Goal: Check status: Check status

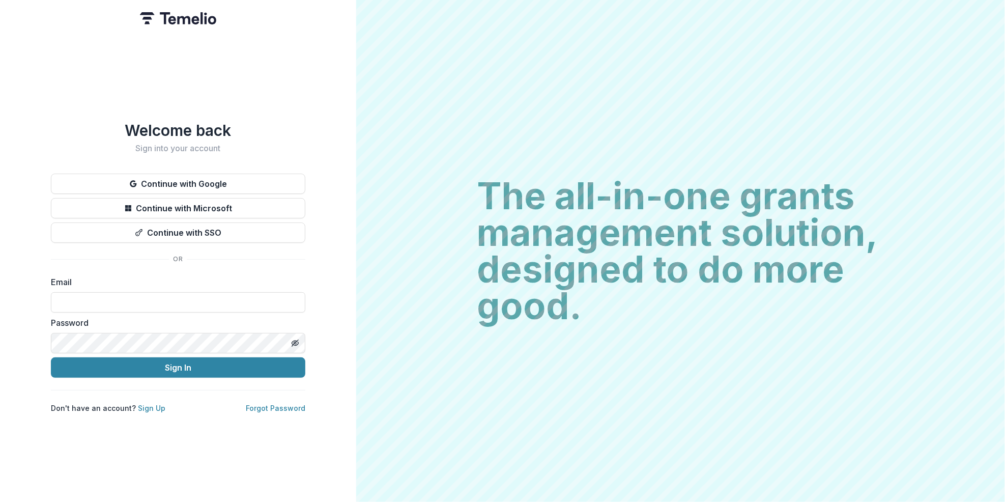
type input "**********"
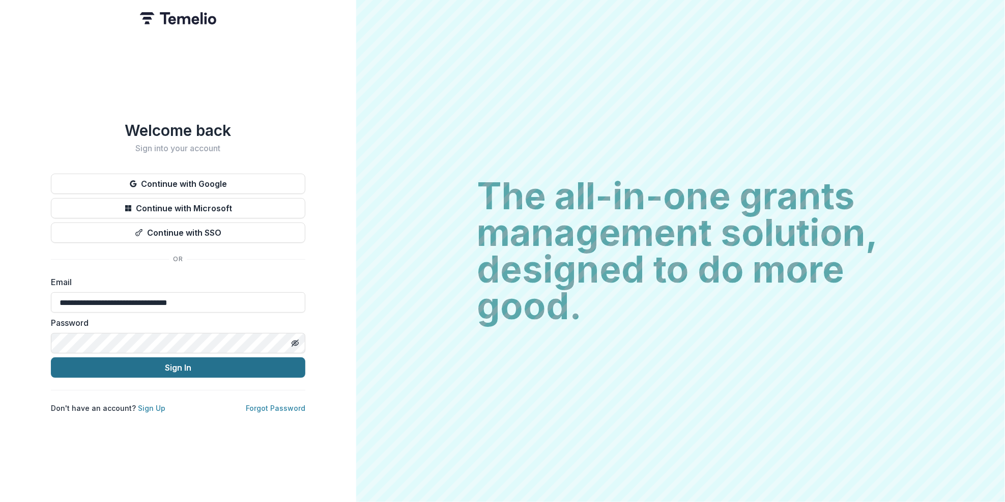
click at [183, 357] on button "Sign In" at bounding box center [178, 367] width 254 height 20
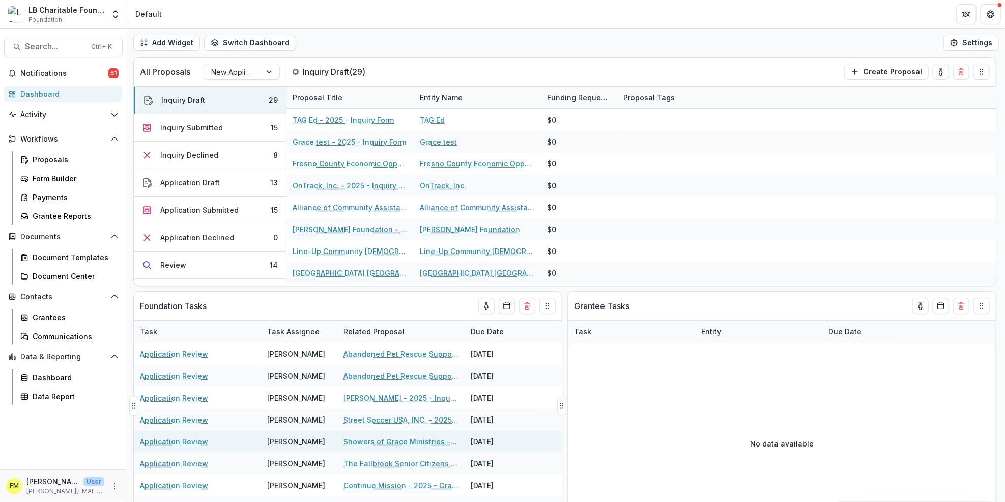
click at [469, 434] on div "[DATE]" at bounding box center [502, 441] width 76 height 22
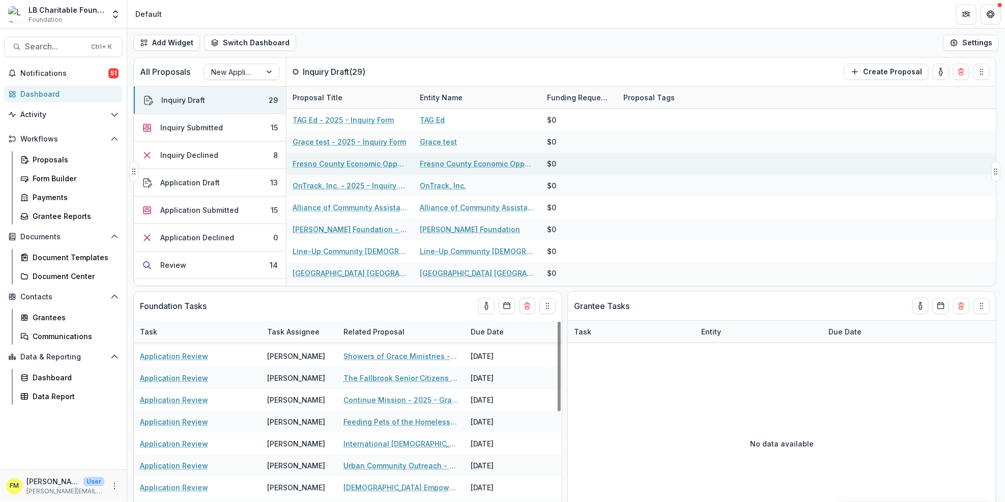
click at [680, 169] on div at bounding box center [681, 164] width 127 height 22
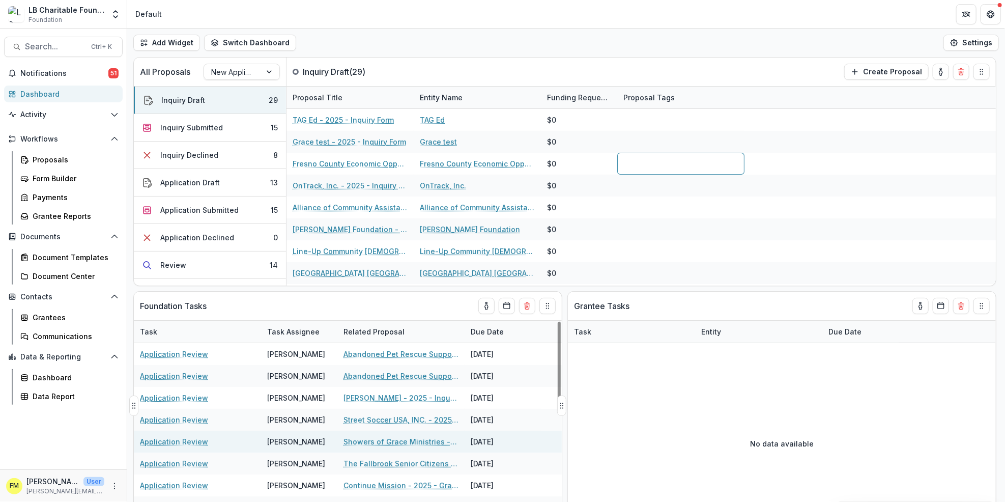
click at [511, 434] on div "[DATE]" at bounding box center [502, 441] width 76 height 22
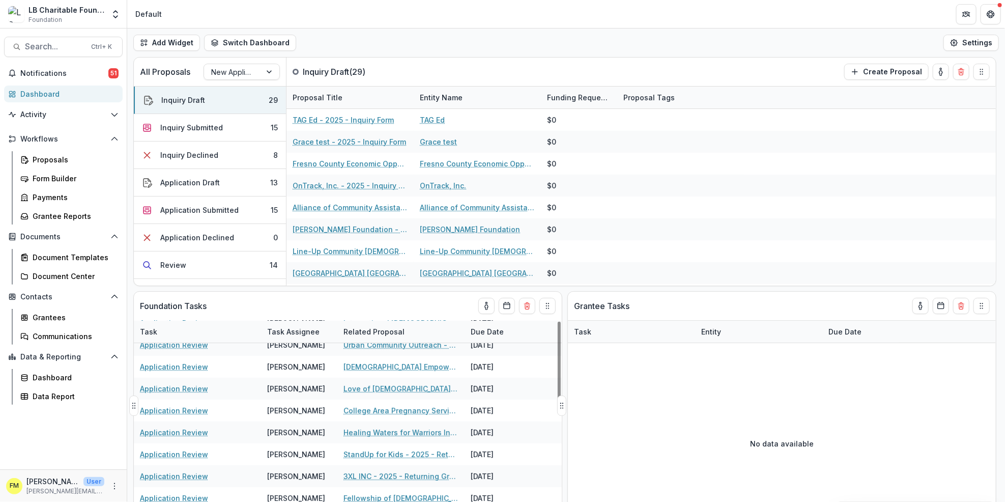
scroll to position [205, 0]
click at [270, 262] on div "14" at bounding box center [274, 264] width 8 height 11
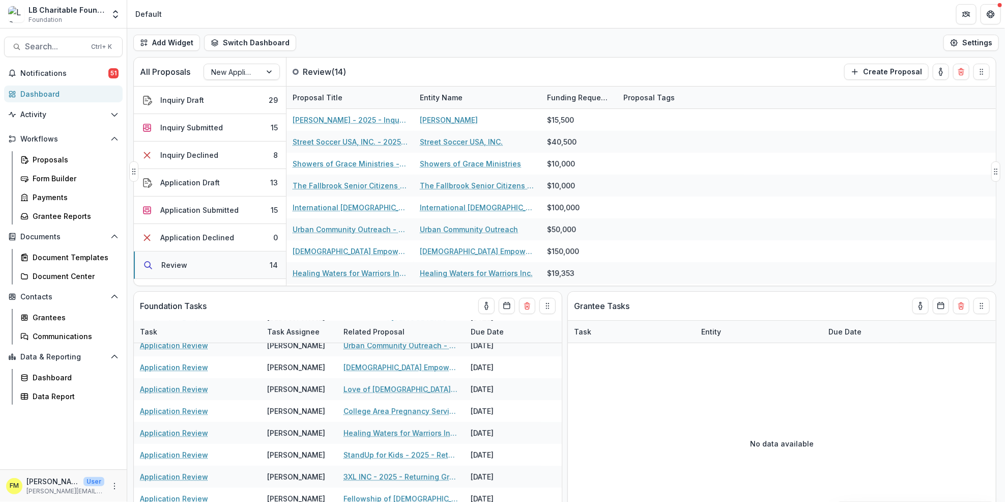
click at [178, 261] on div "Review" at bounding box center [174, 264] width 26 height 11
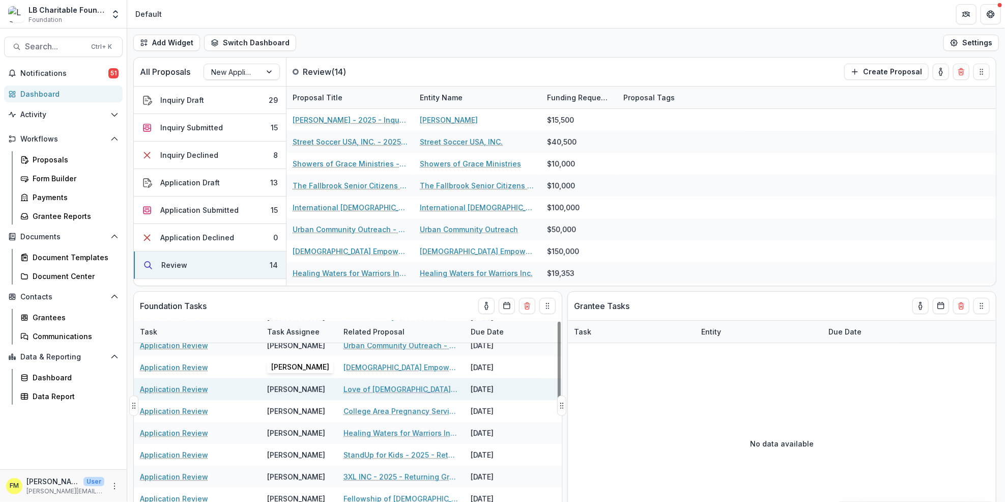
click at [536, 390] on div "[DATE]" at bounding box center [502, 389] width 76 height 22
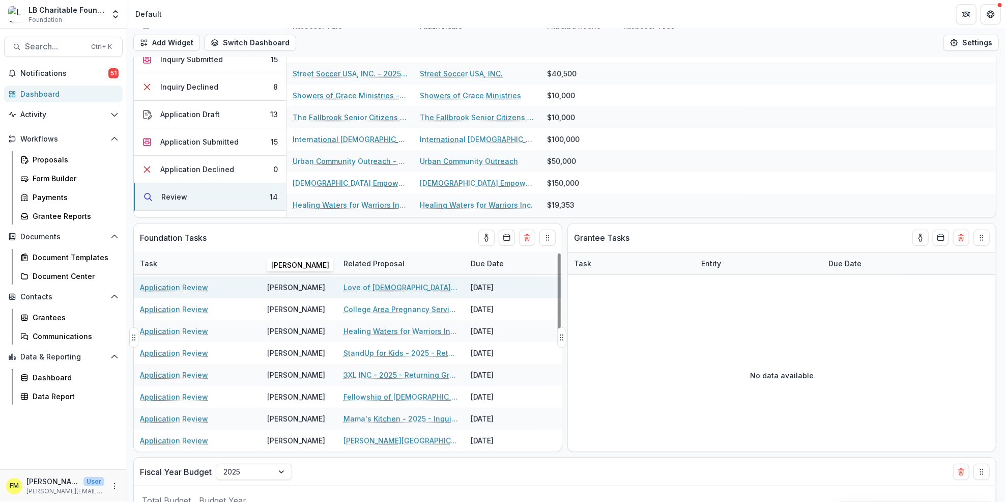
scroll to position [69, 0]
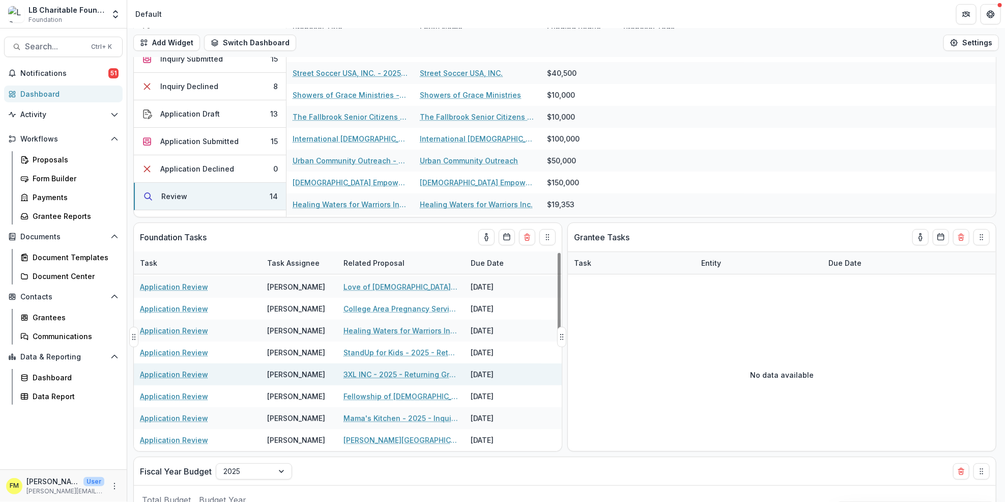
click at [534, 368] on div "[DATE]" at bounding box center [502, 374] width 76 height 22
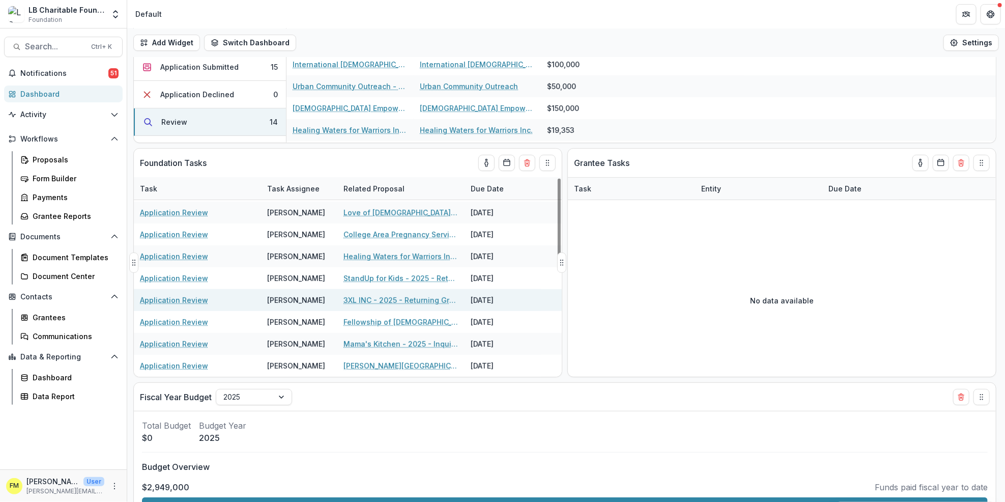
scroll to position [136, 0]
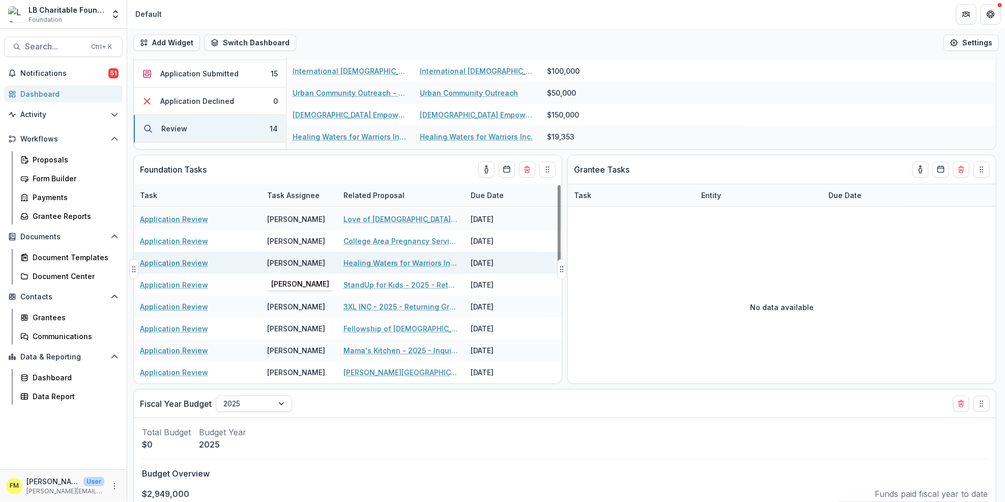
click at [291, 261] on div "[PERSON_NAME]" at bounding box center [296, 262] width 58 height 11
click at [256, 256] on div "Application Review" at bounding box center [197, 263] width 127 height 22
click at [190, 262] on link "Application Review" at bounding box center [174, 262] width 68 height 11
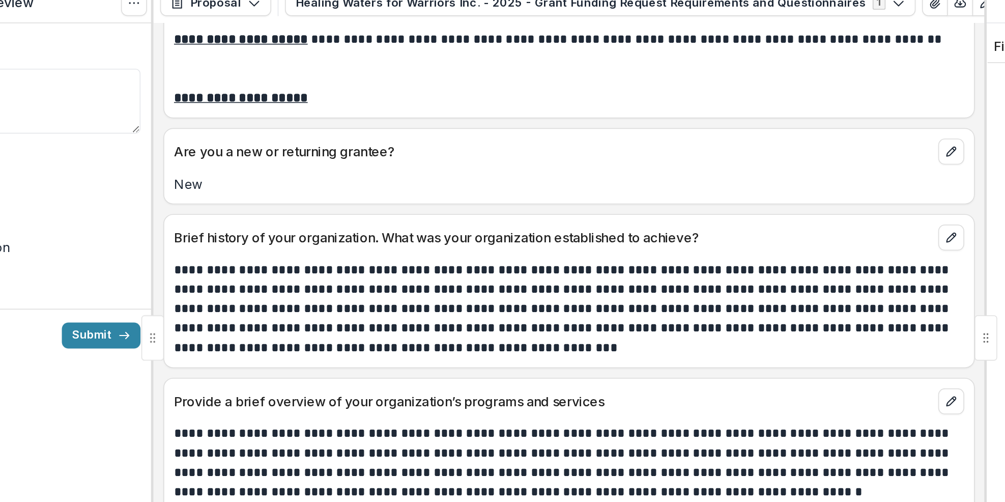
scroll to position [34, 0]
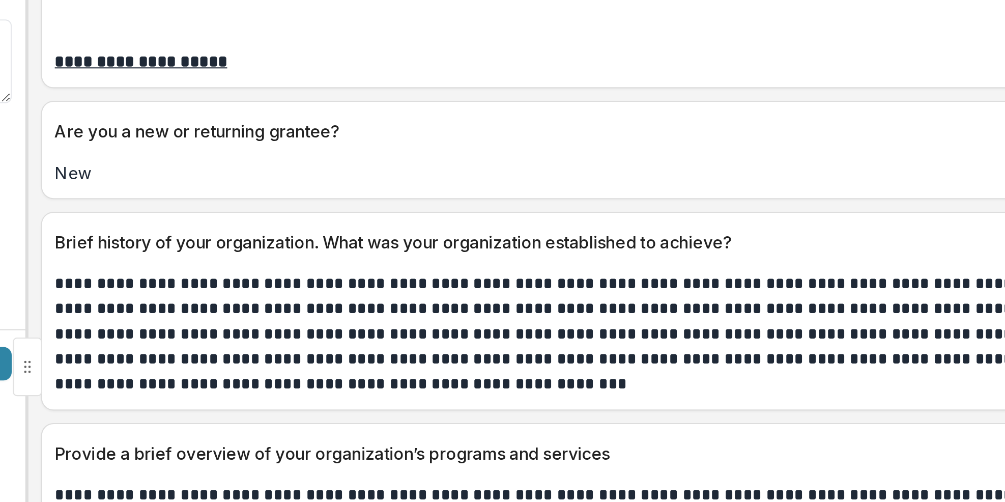
click at [727, 288] on p "**********" at bounding box center [564, 263] width 493 height 61
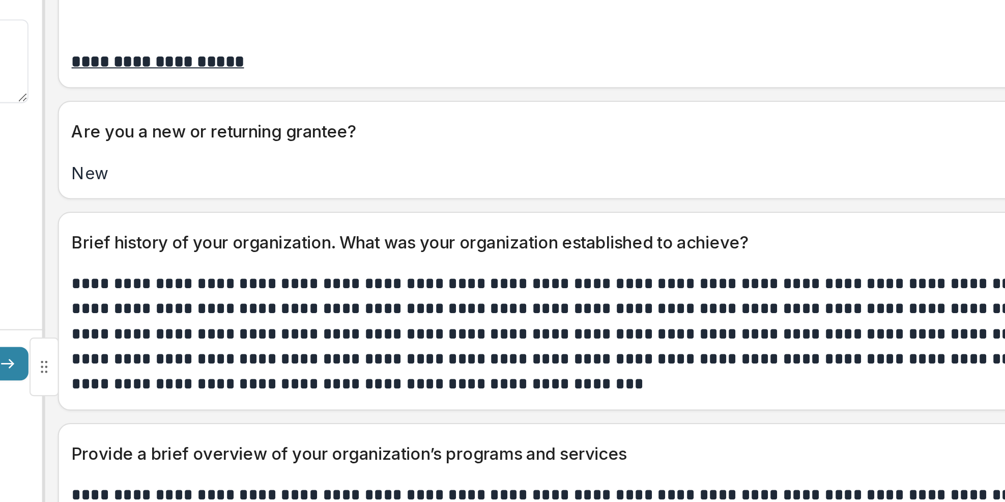
scroll to position [33, 0]
